Goal: Browse casually: Explore the website without a specific task or goal

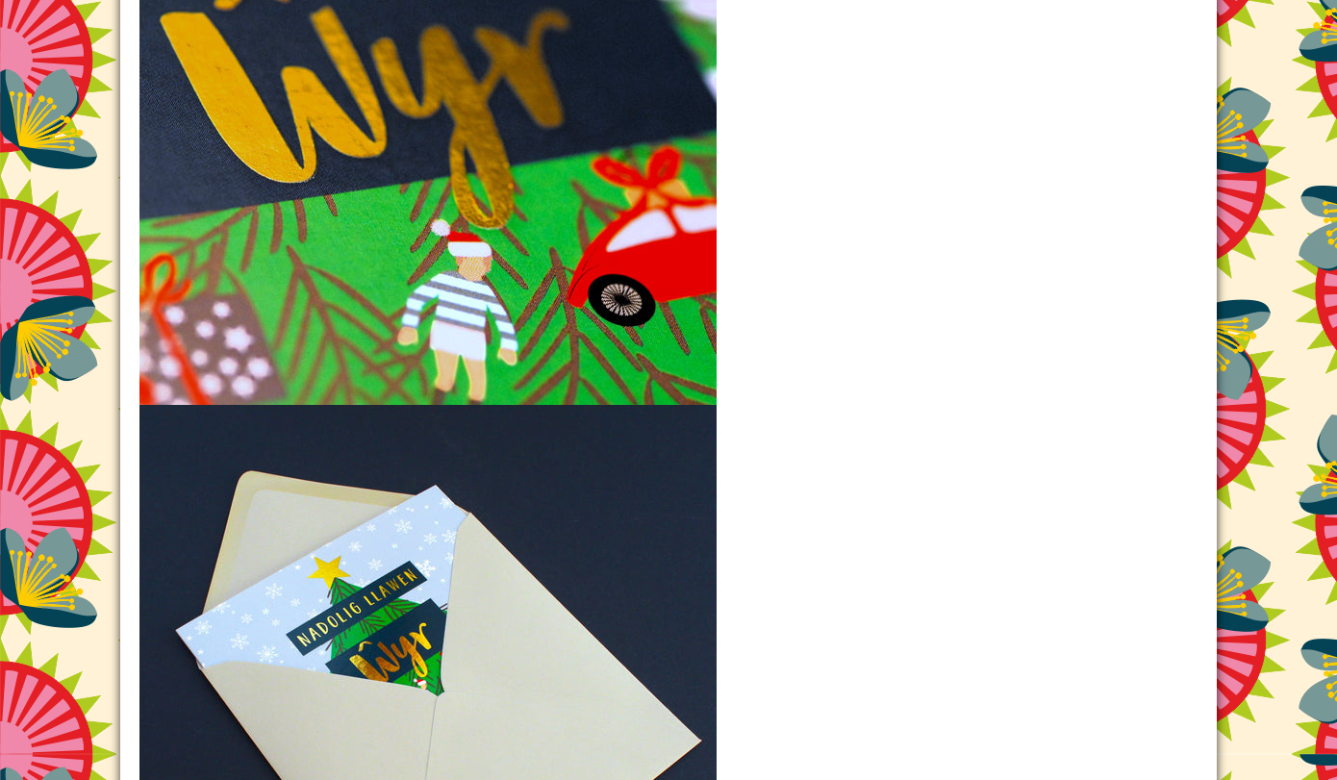
scroll to position [2340, 0]
